Goal: Task Accomplishment & Management: Complete application form

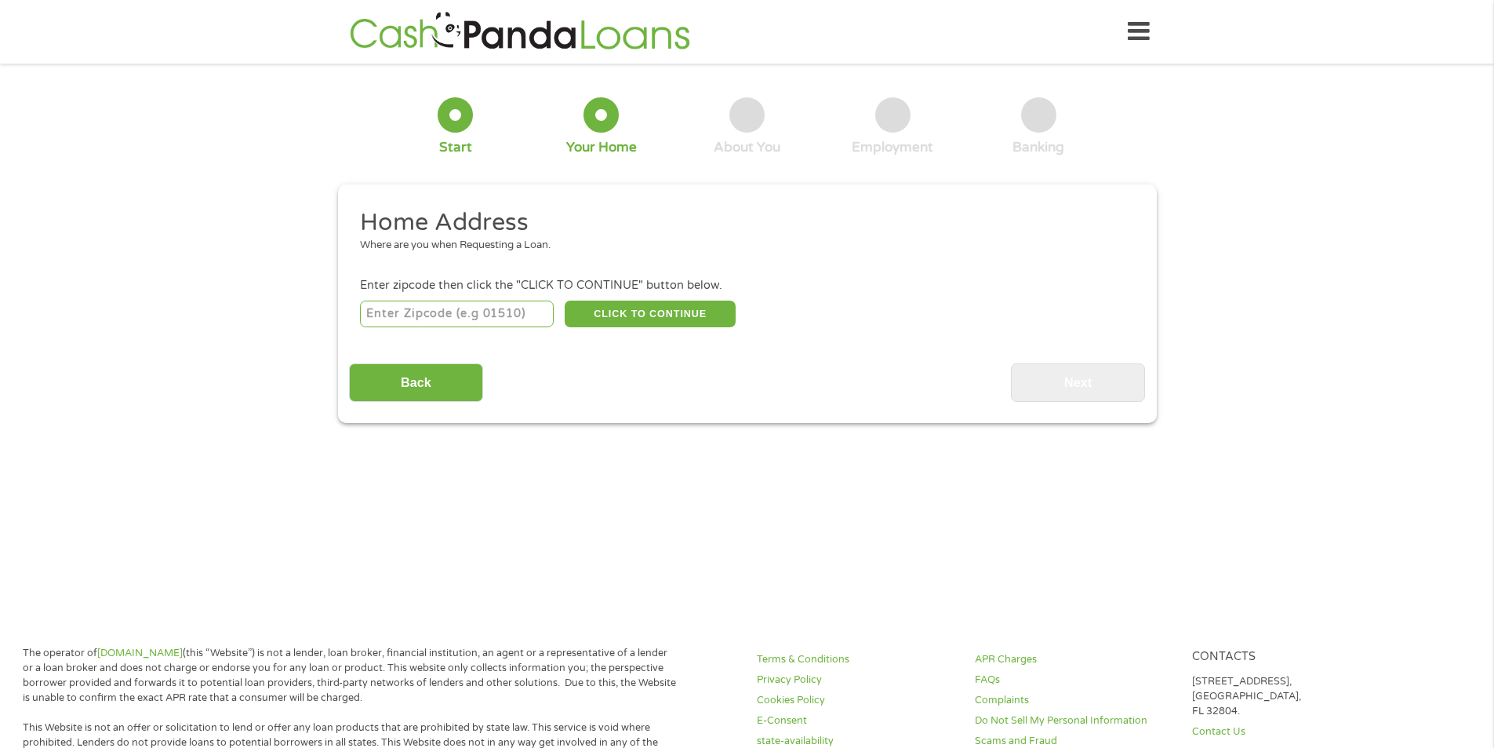
click at [423, 314] on input "number" at bounding box center [457, 313] width 194 height 27
type input "55419"
select select "[US_STATE]"
type input "55419"
click at [658, 318] on button "CLICK TO CONTINUE" at bounding box center [650, 313] width 171 height 27
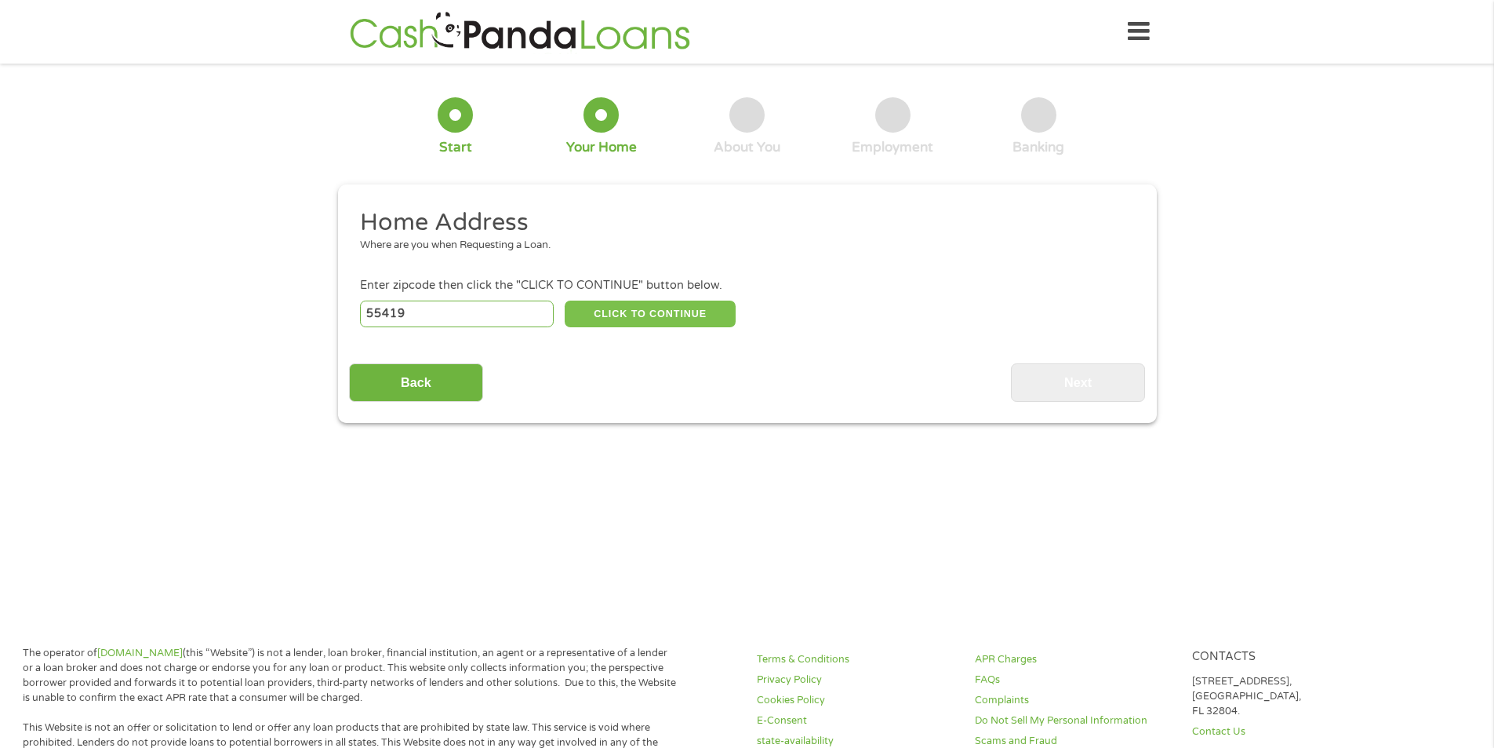
type input "55419"
type input "[GEOGRAPHIC_DATA]"
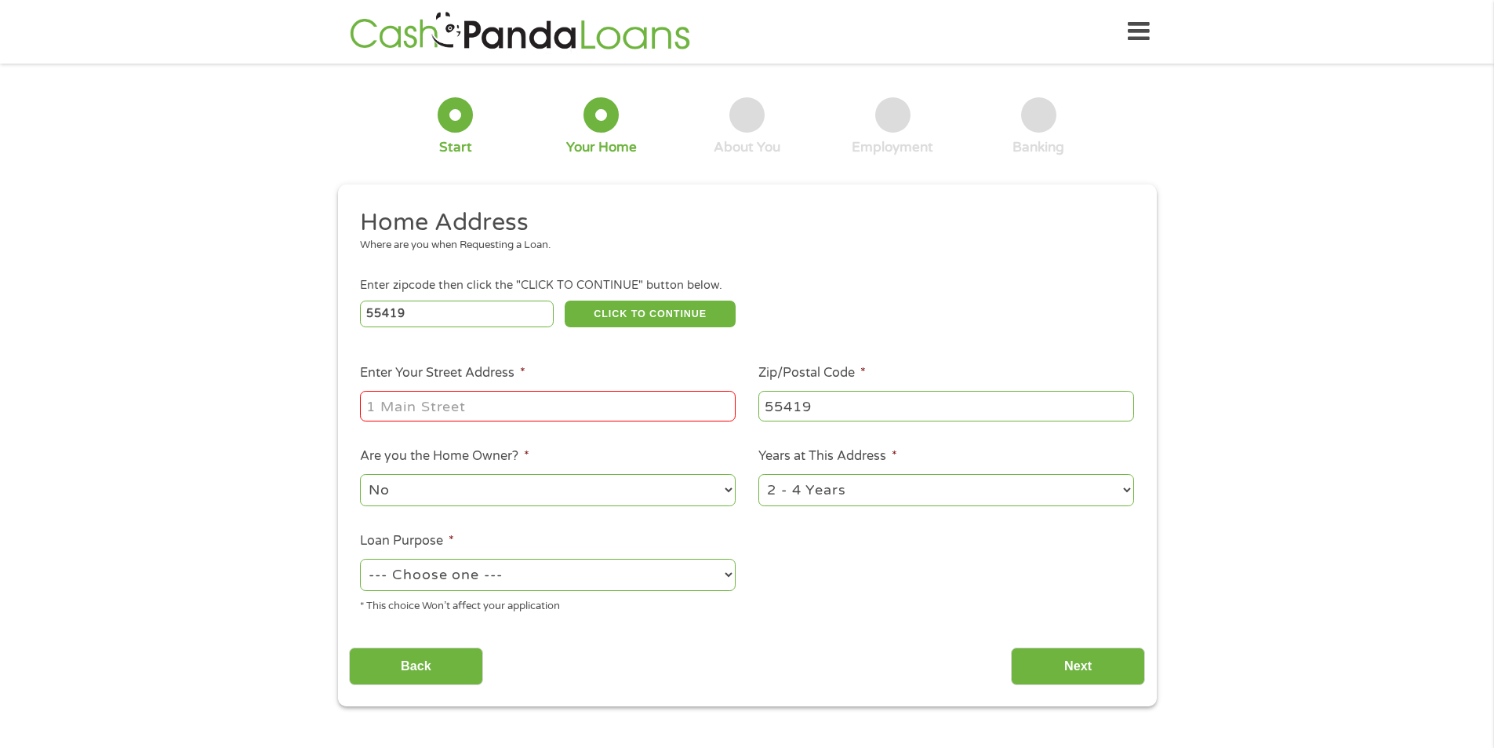
click at [600, 414] on input "Enter Your Street Address *" at bounding box center [548, 406] width 376 height 30
type input "[STREET_ADDRESS]"
click at [729, 576] on select "--- Choose one --- Pay Bills Debt Consolidation Home Improvement Major Purchase…" at bounding box center [548, 574] width 376 height 32
select select "shorttermcash"
click at [360, 558] on select "--- Choose one --- Pay Bills Debt Consolidation Home Improvement Major Purchase…" at bounding box center [548, 574] width 376 height 32
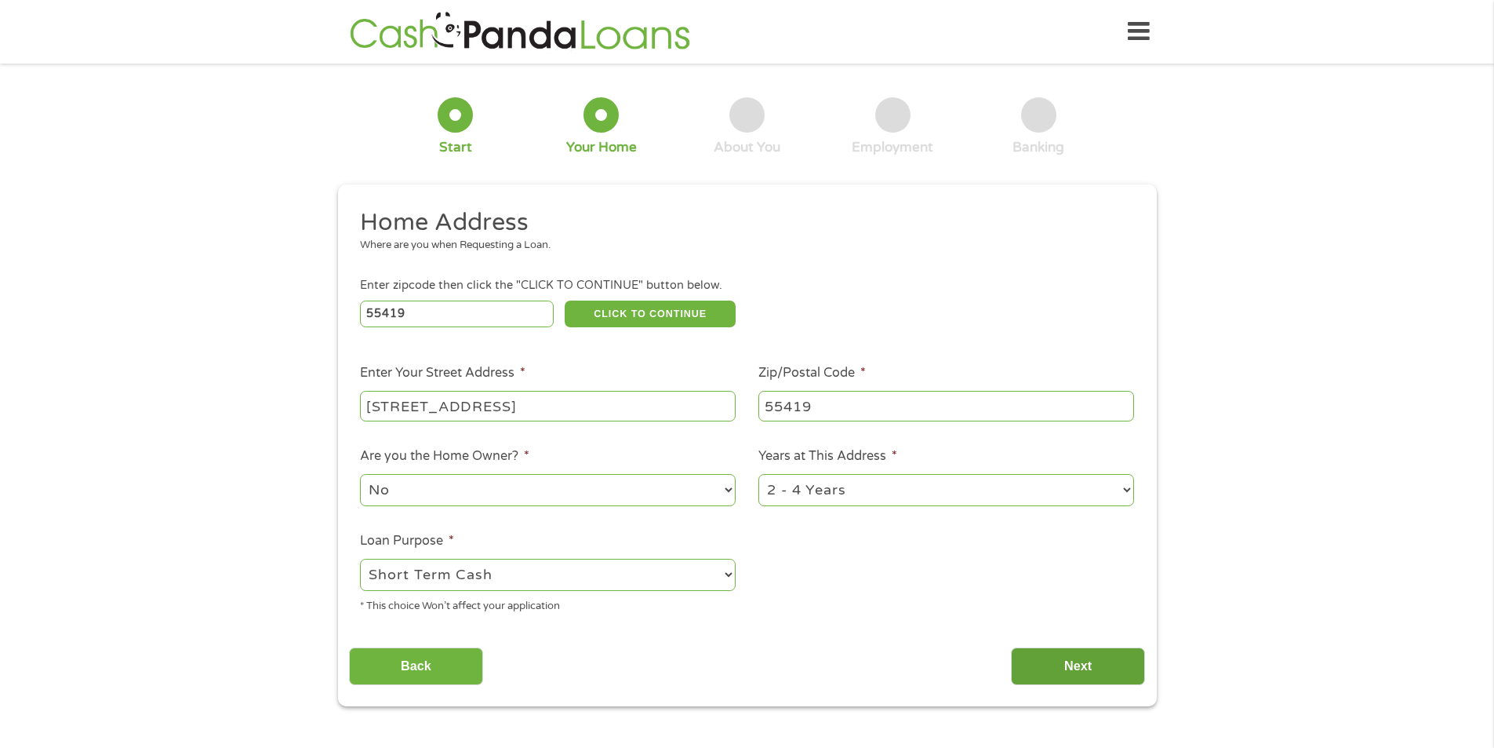
click at [1050, 676] on input "Next" at bounding box center [1078, 666] width 134 height 38
